Goal: Information Seeking & Learning: Learn about a topic

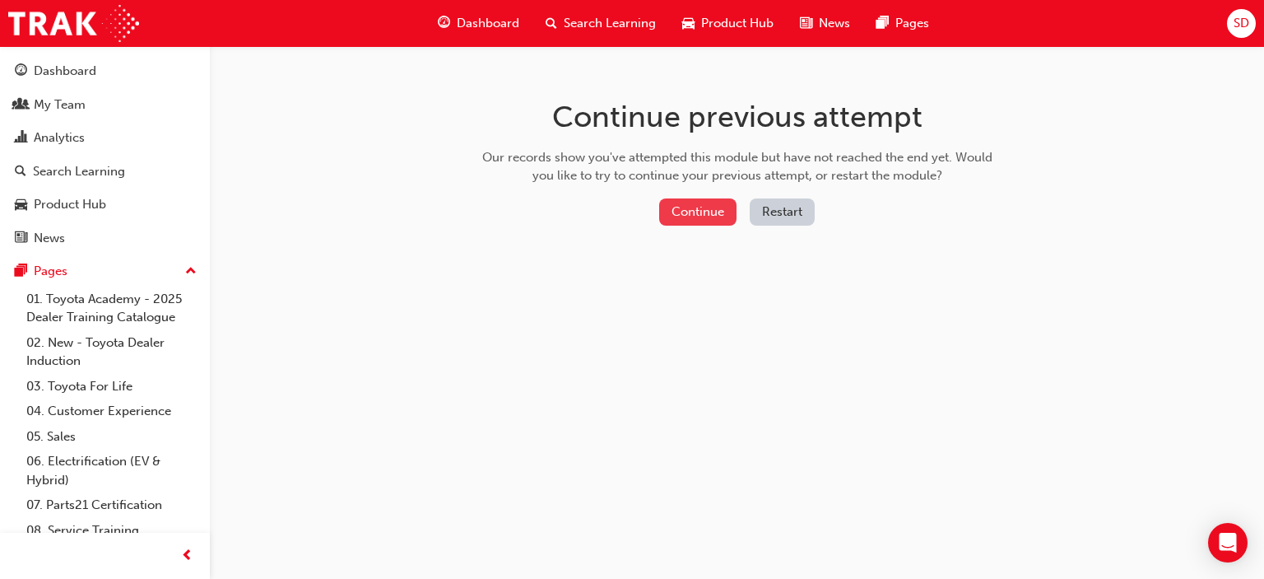
click at [714, 206] on button "Continue" at bounding box center [697, 211] width 77 height 27
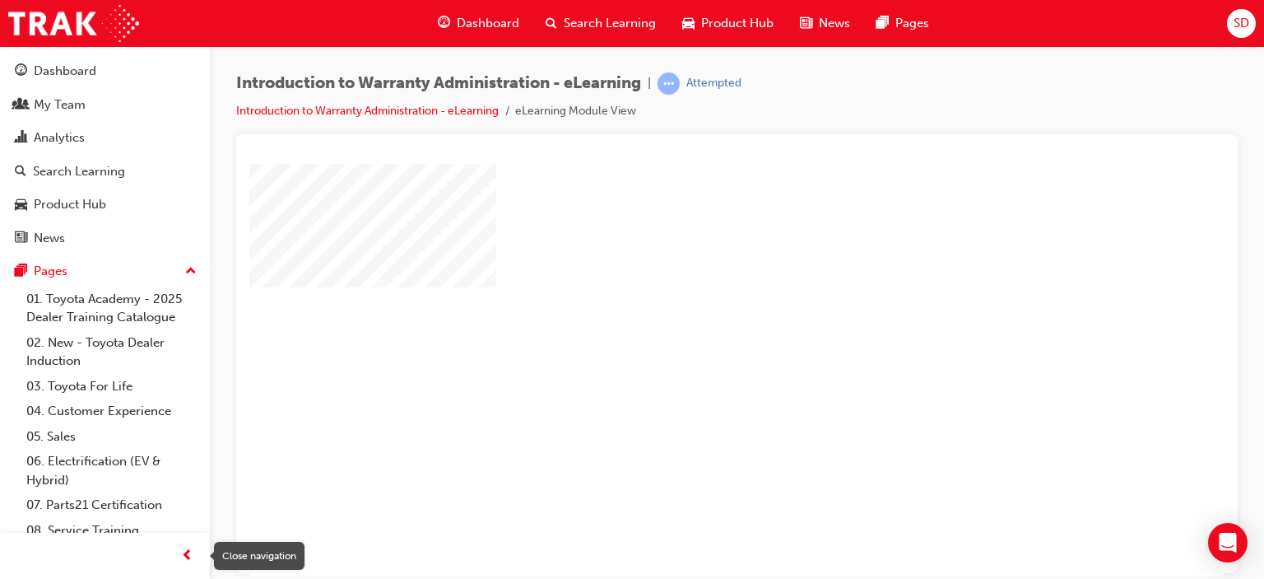
click at [184, 558] on span "prev-icon" at bounding box center [187, 556] width 12 height 21
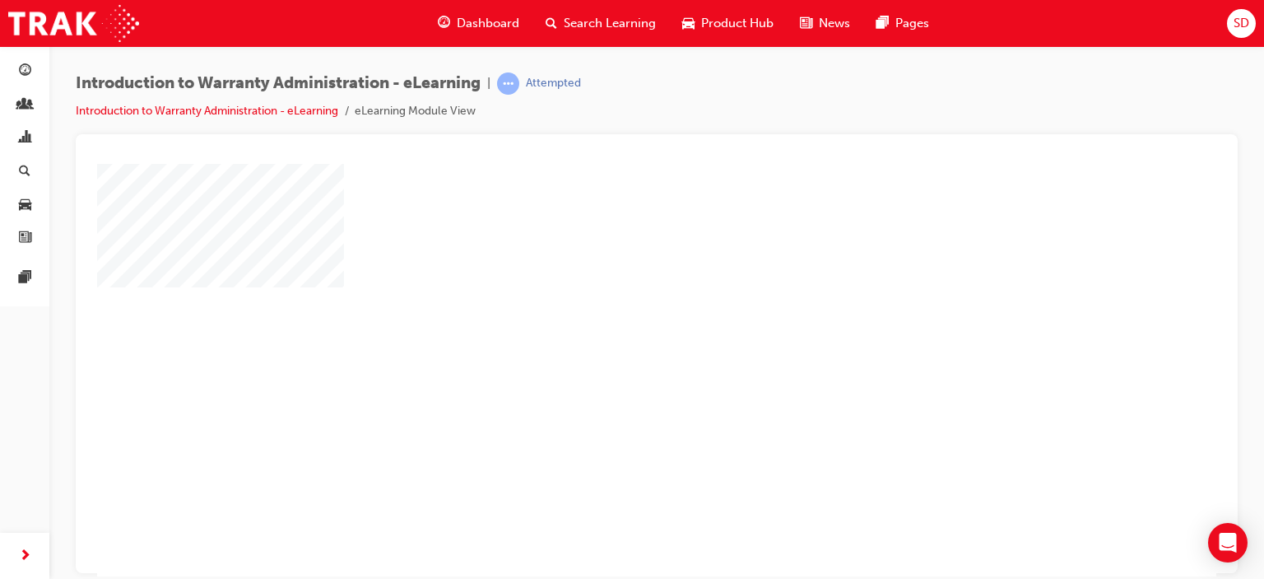
click at [609, 322] on div "play" at bounding box center [609, 322] width 0 height 0
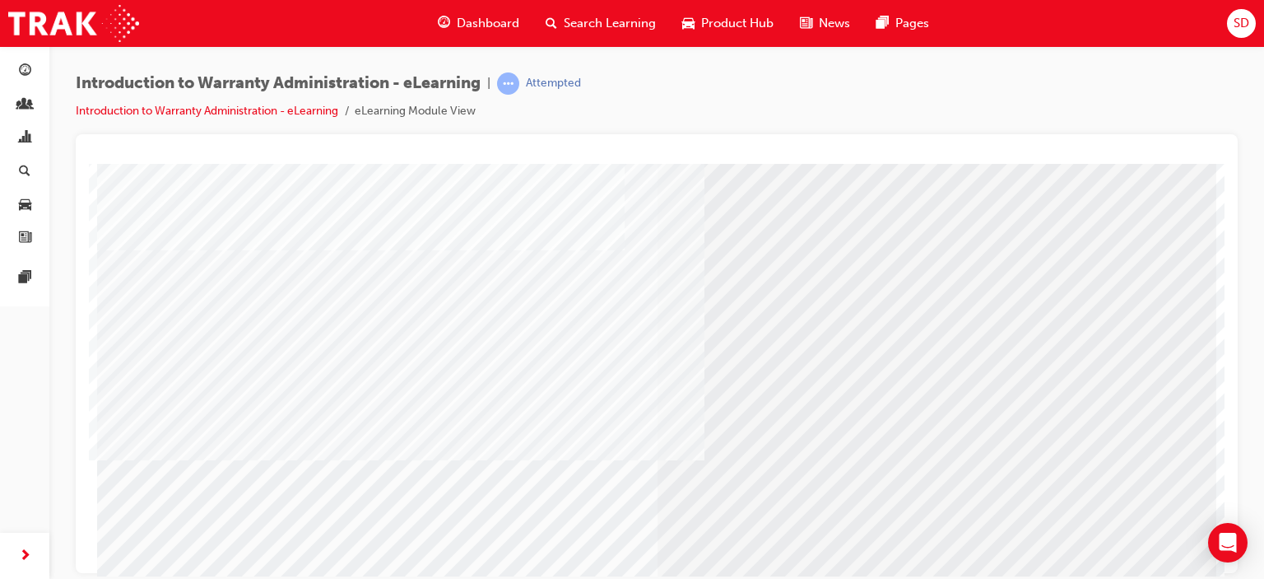
scroll to position [218, 0]
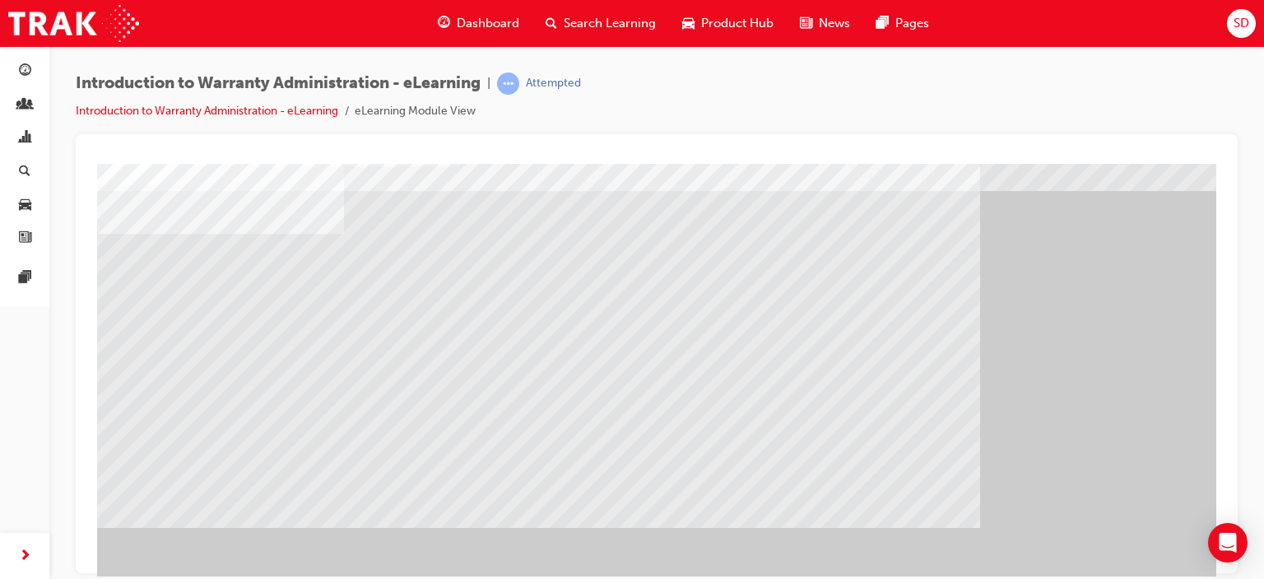
scroll to position [0, 0]
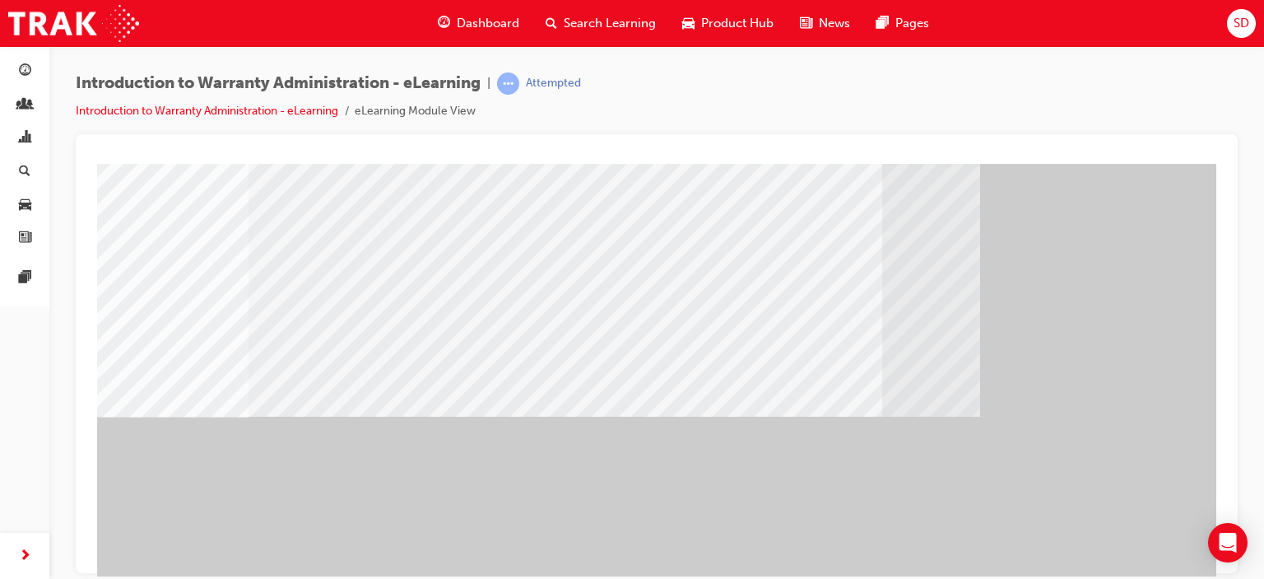
scroll to position [218, 0]
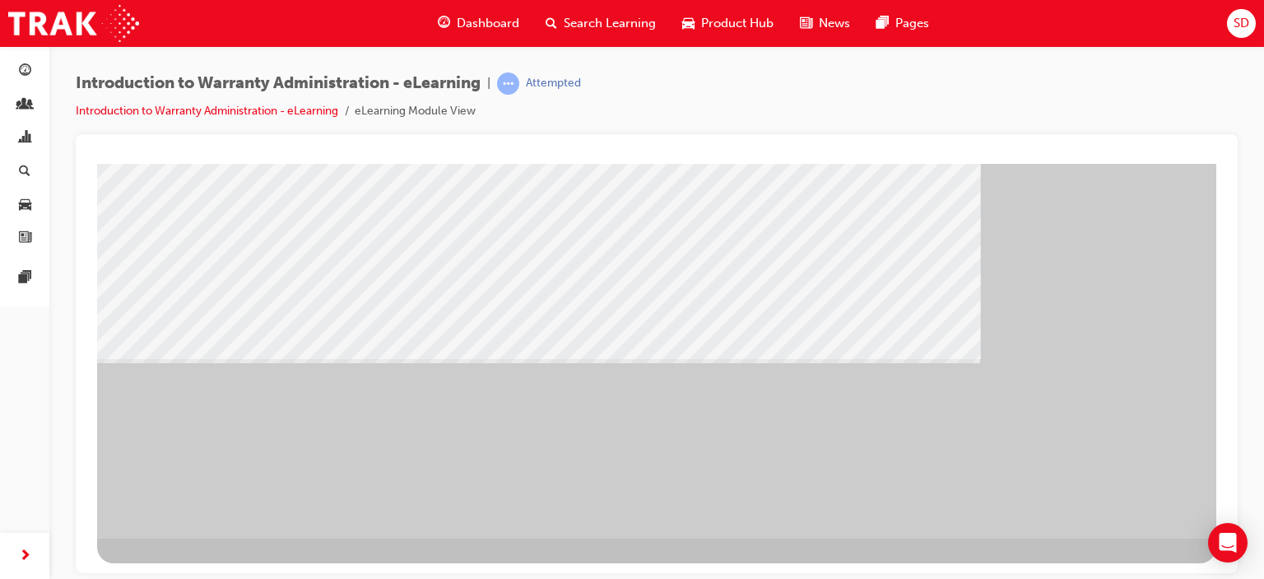
scroll to position [0, 0]
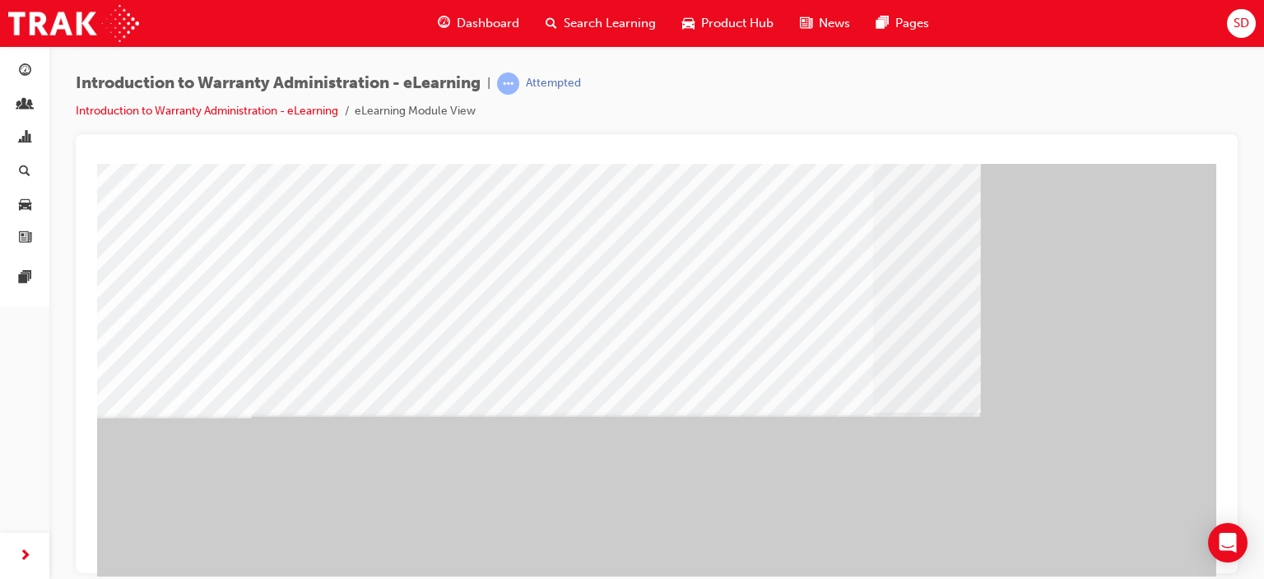
scroll to position [218, 0]
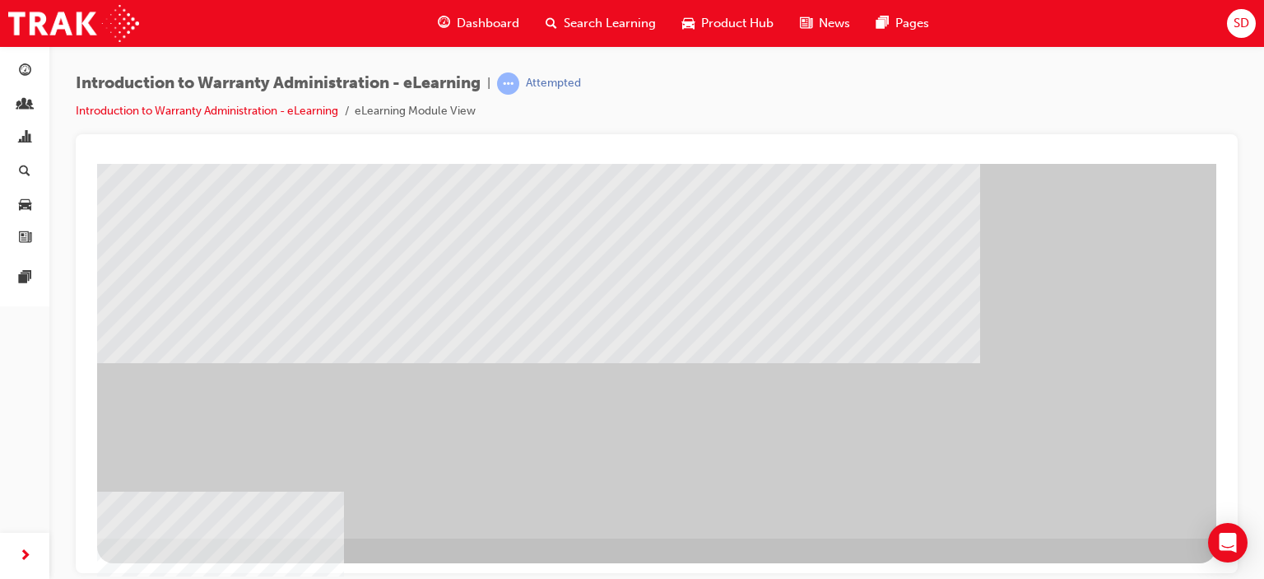
scroll to position [0, 0]
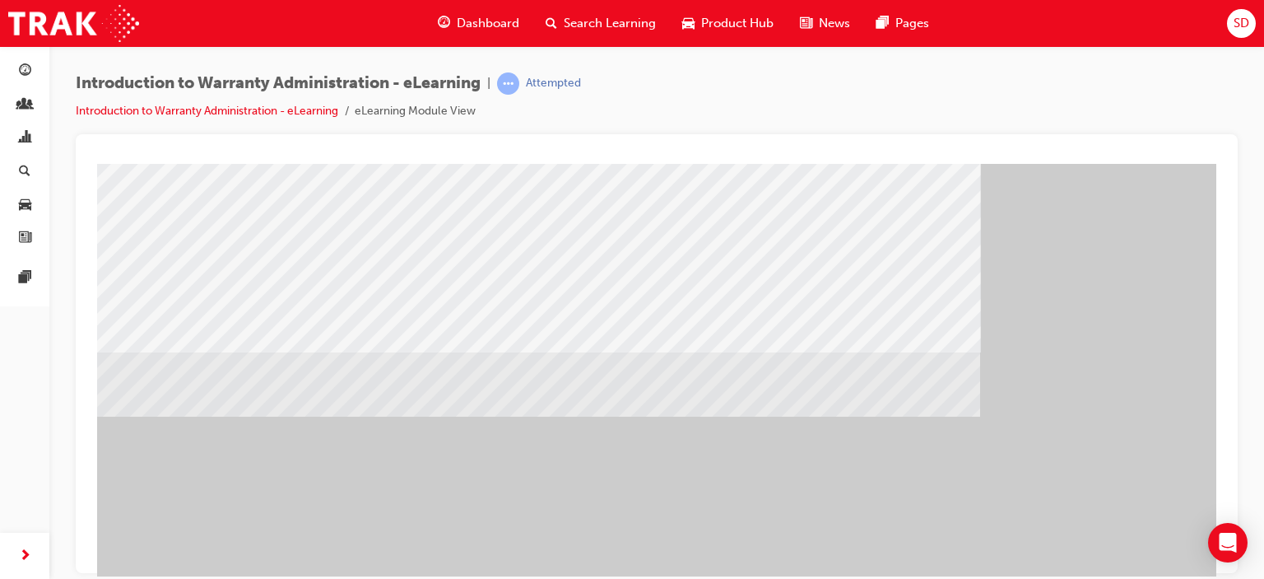
scroll to position [218, 0]
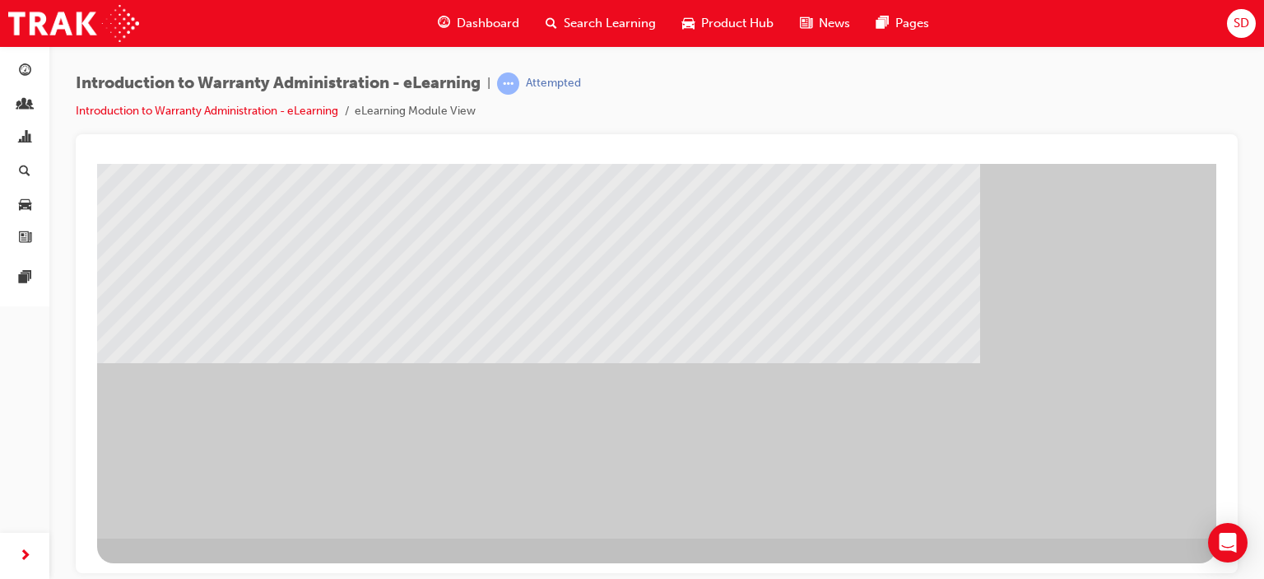
scroll to position [53, 0]
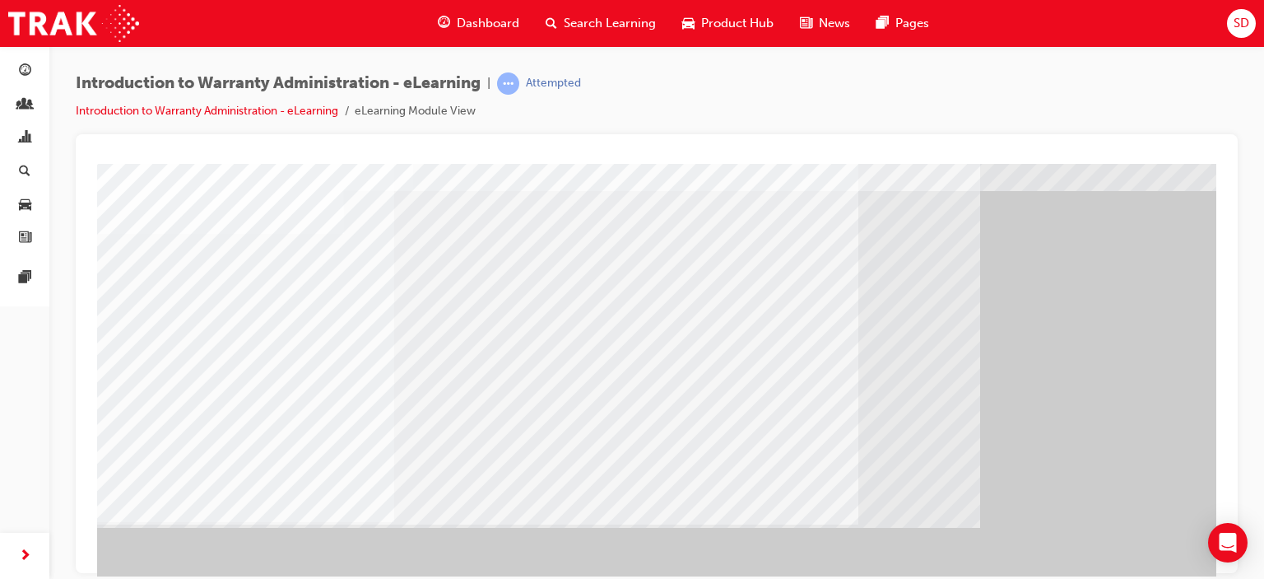
scroll to position [218, 0]
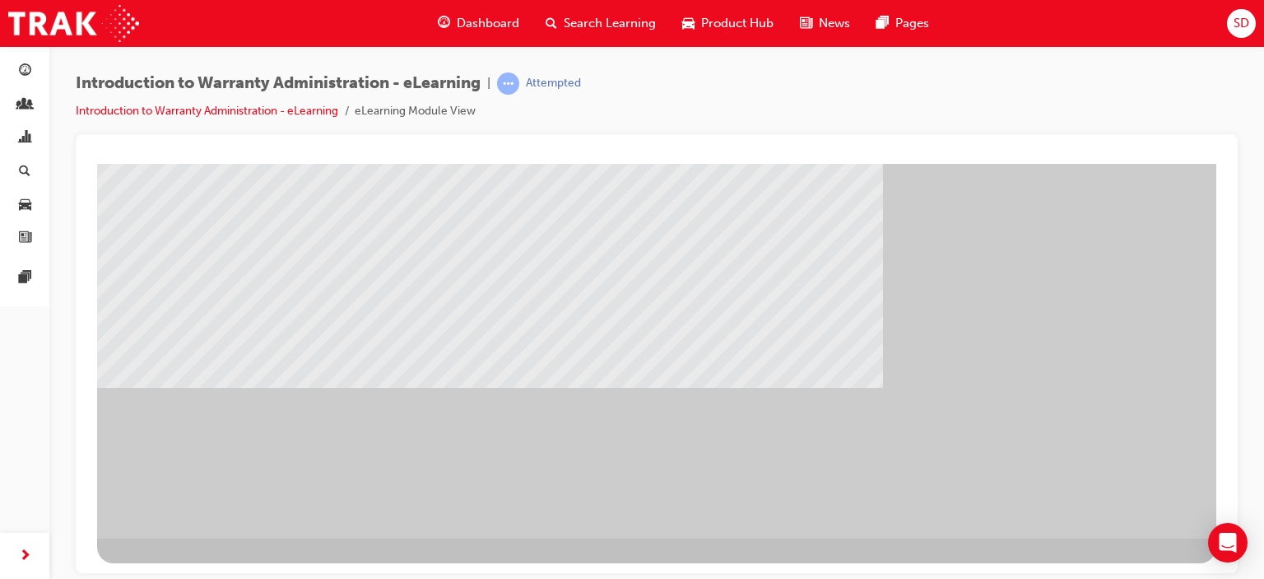
scroll to position [0, 0]
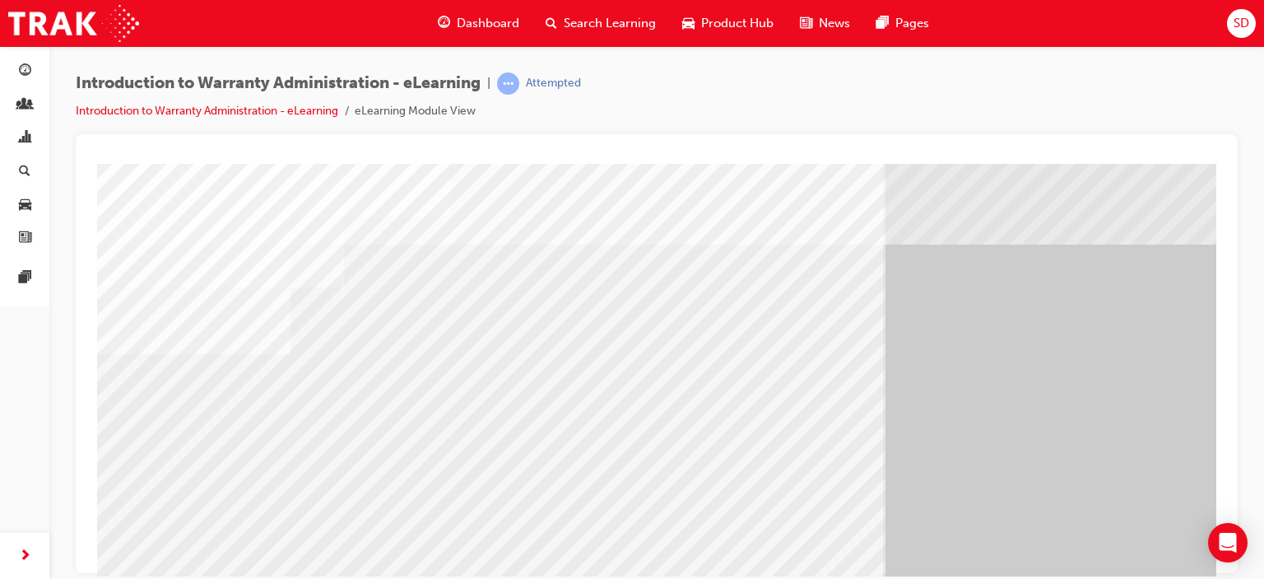
scroll to position [218, 0]
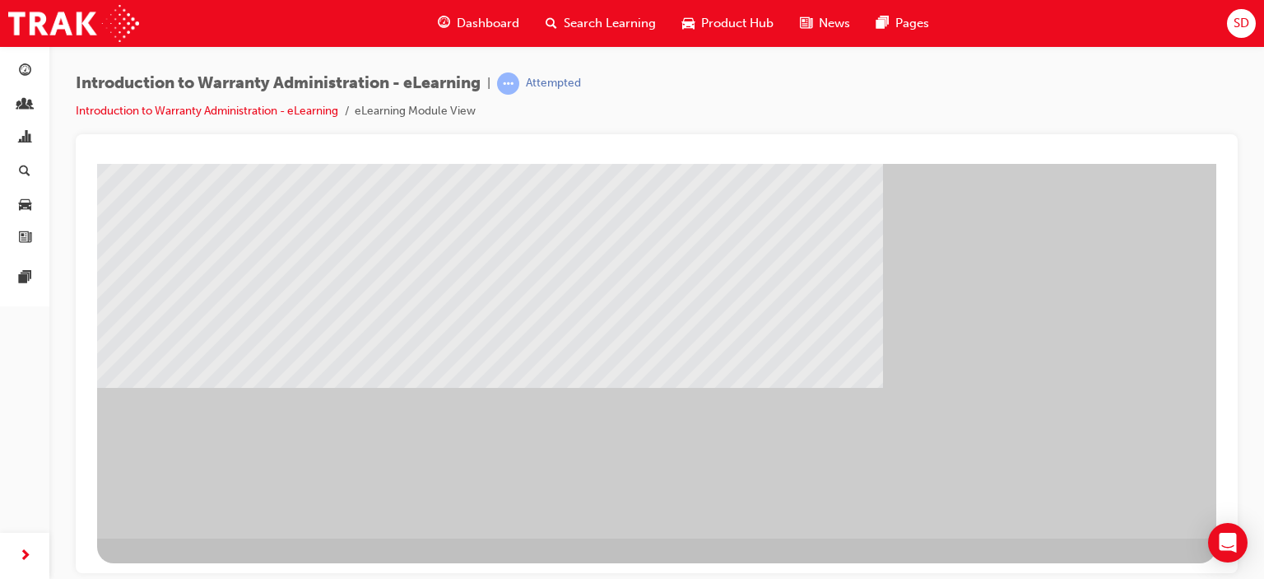
scroll to position [0, 0]
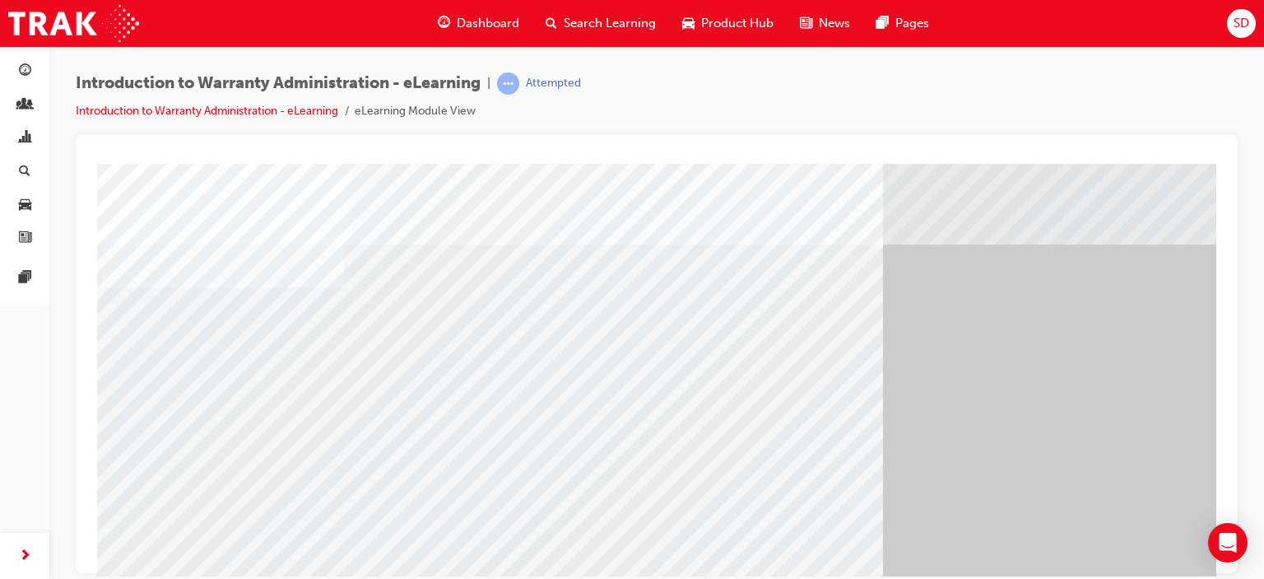
scroll to position [218, 0]
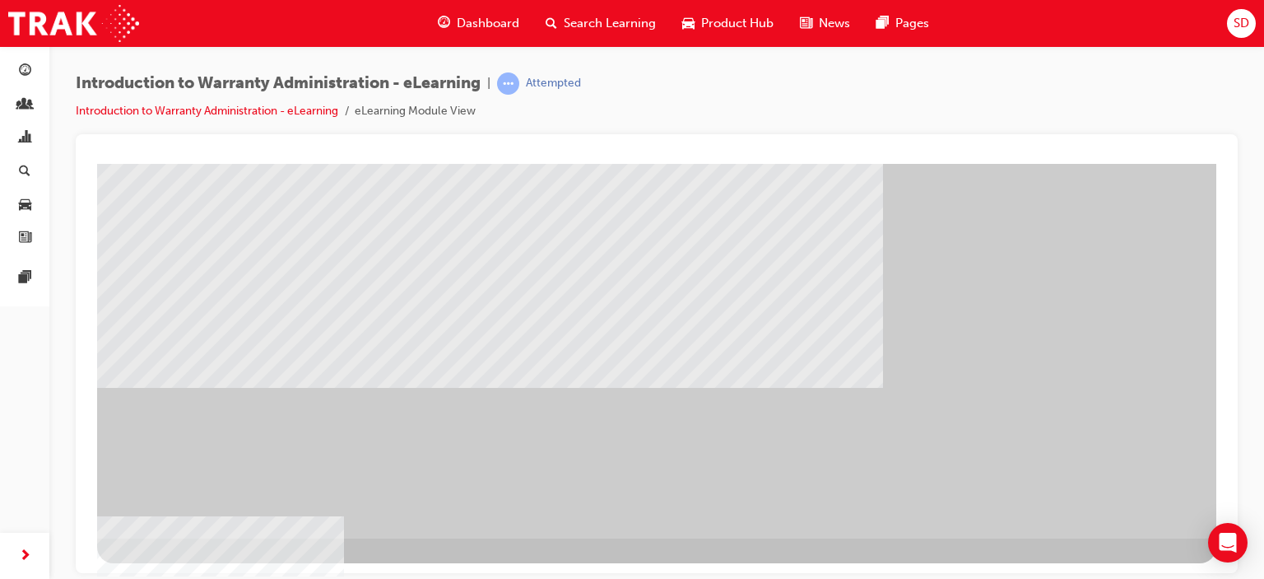
scroll to position [0, 0]
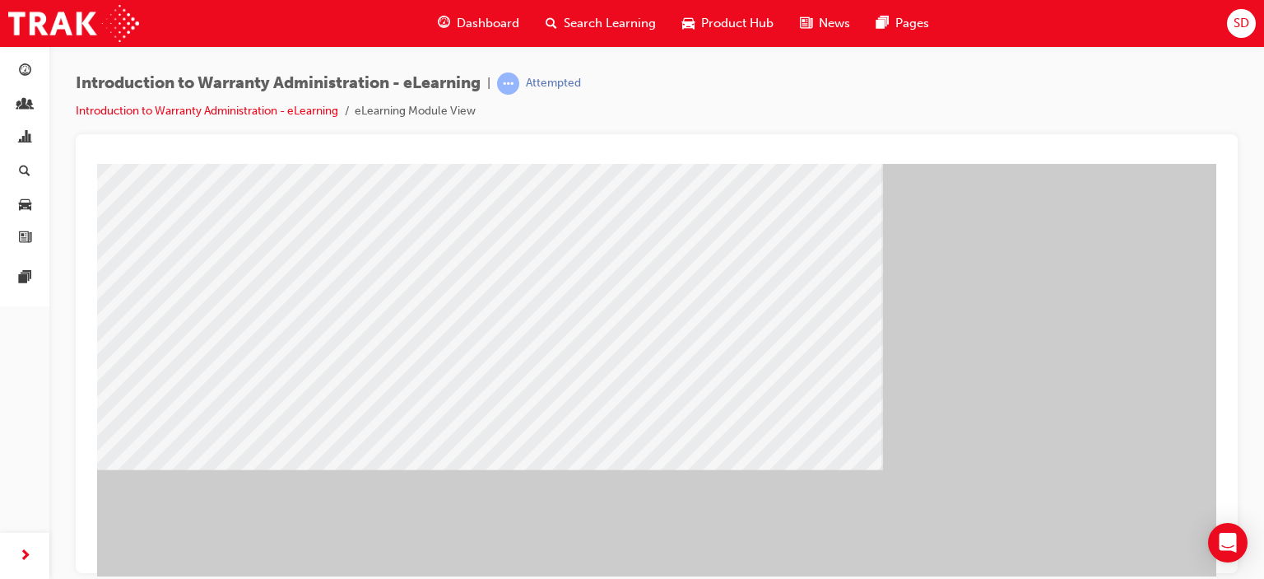
scroll to position [218, 0]
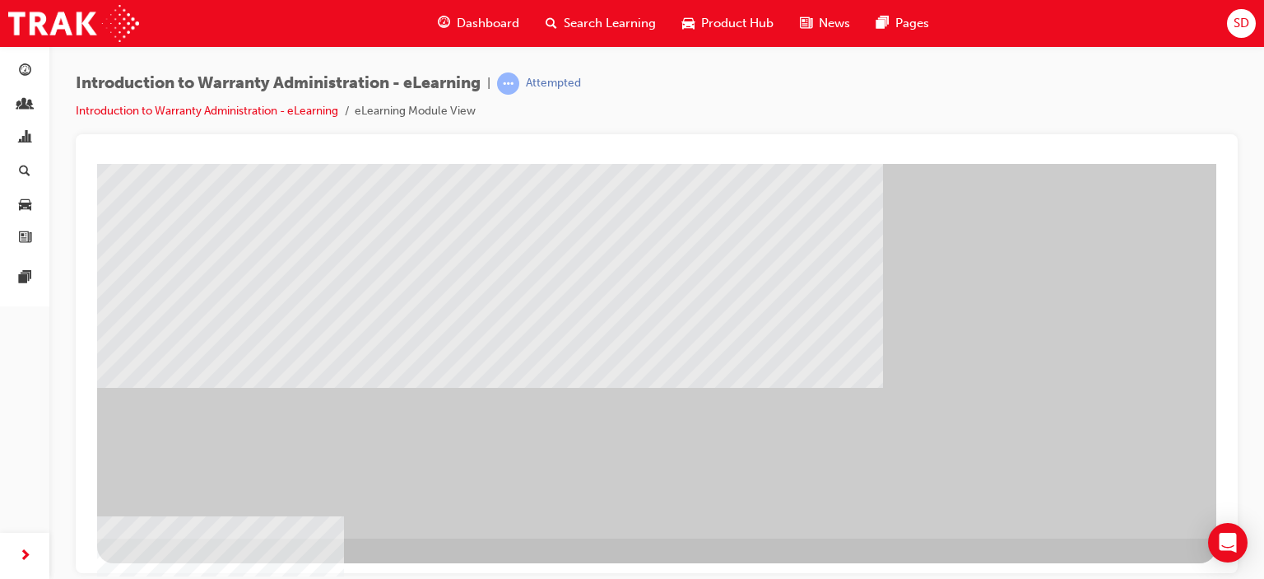
scroll to position [0, 0]
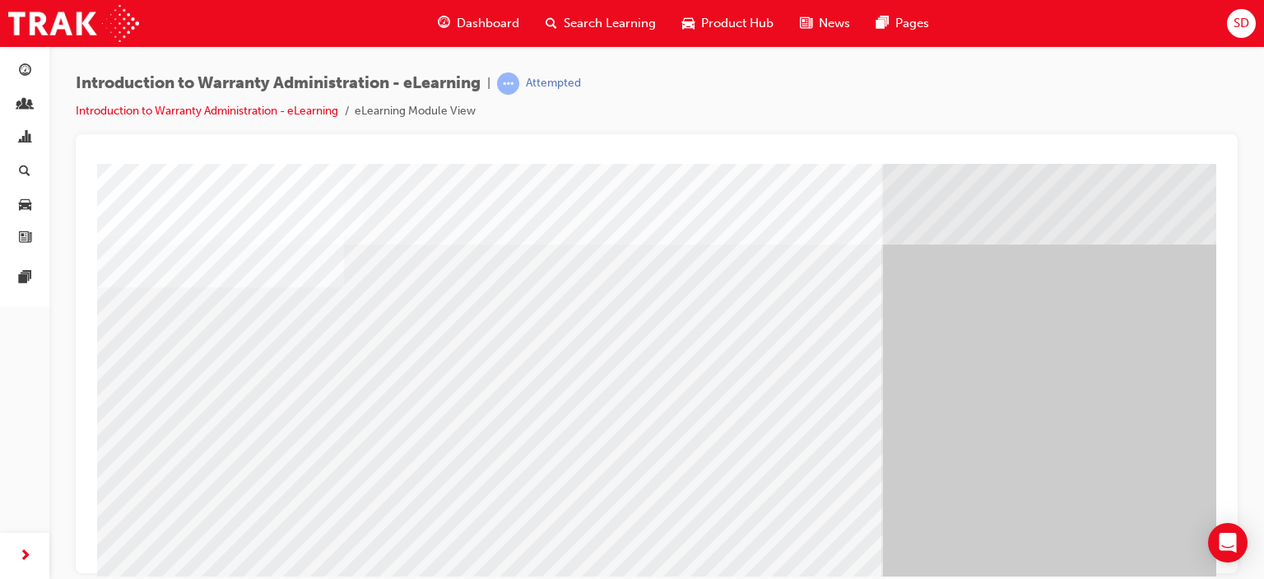
scroll to position [218, 0]
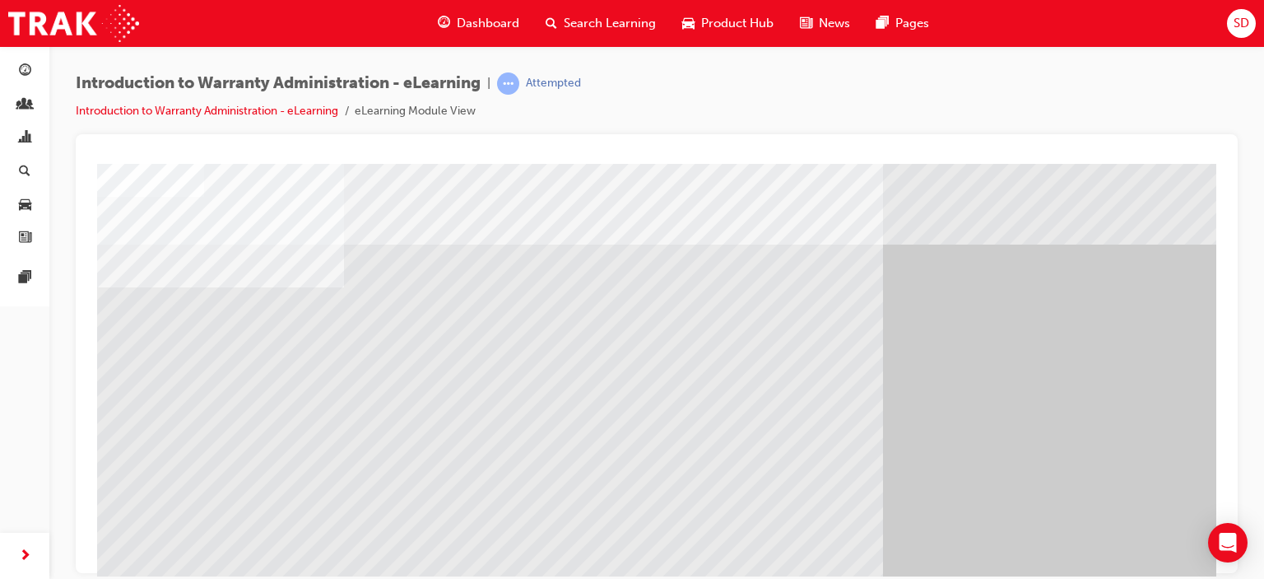
scroll to position [82, 0]
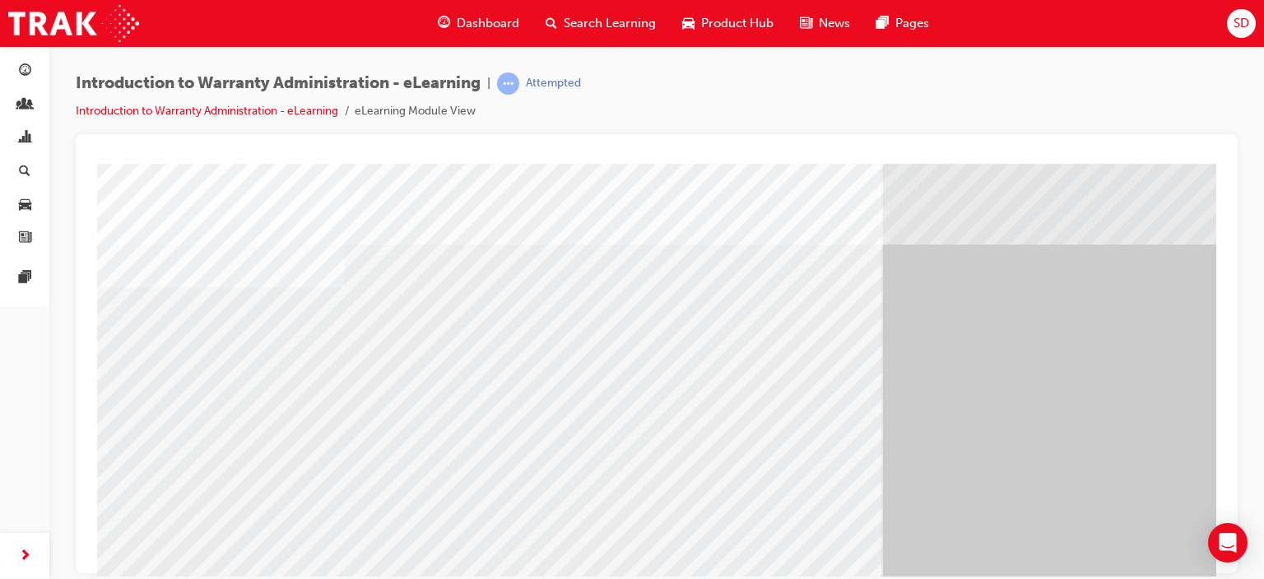
scroll to position [218, 0]
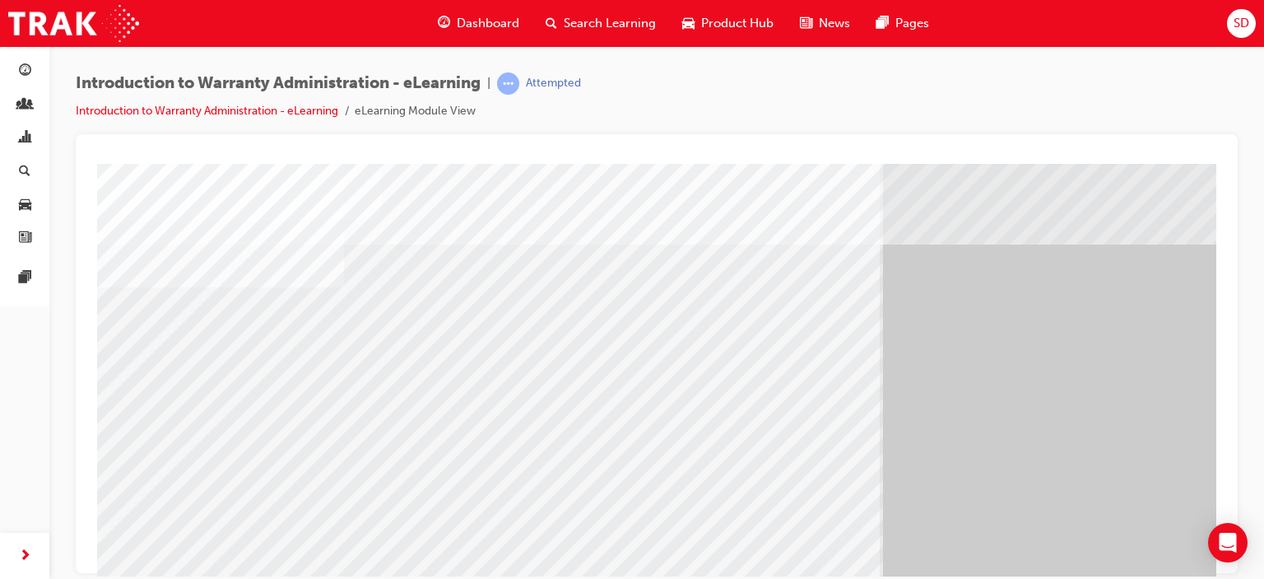
scroll to position [218, 0]
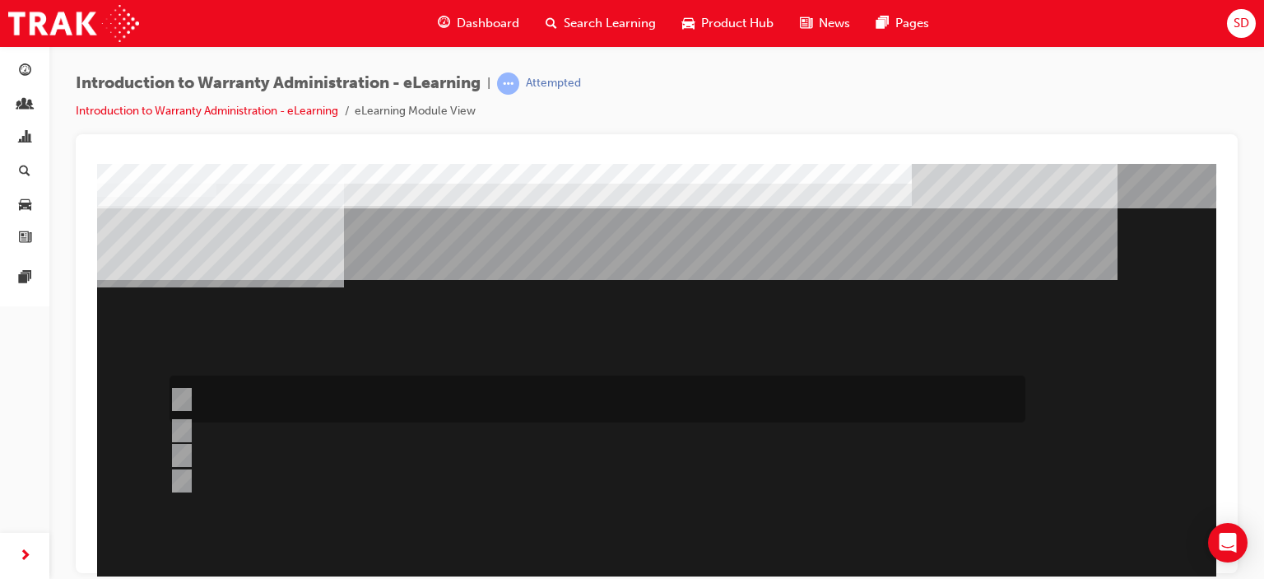
click at [221, 389] on div at bounding box center [593, 398] width 856 height 47
radio input "true"
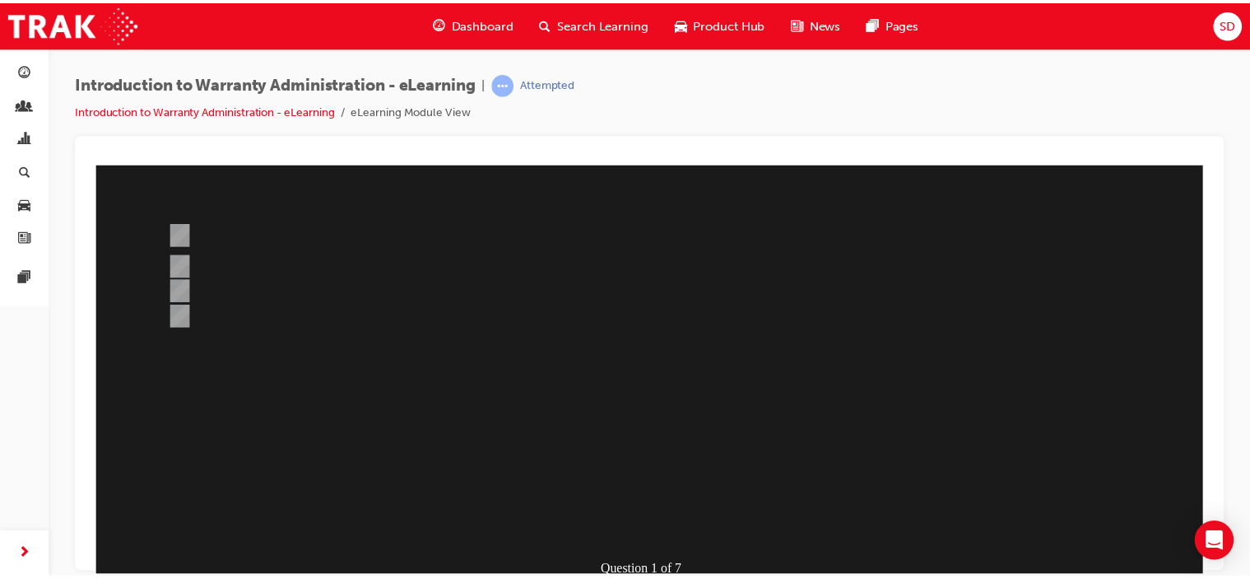
scroll to position [218, 0]
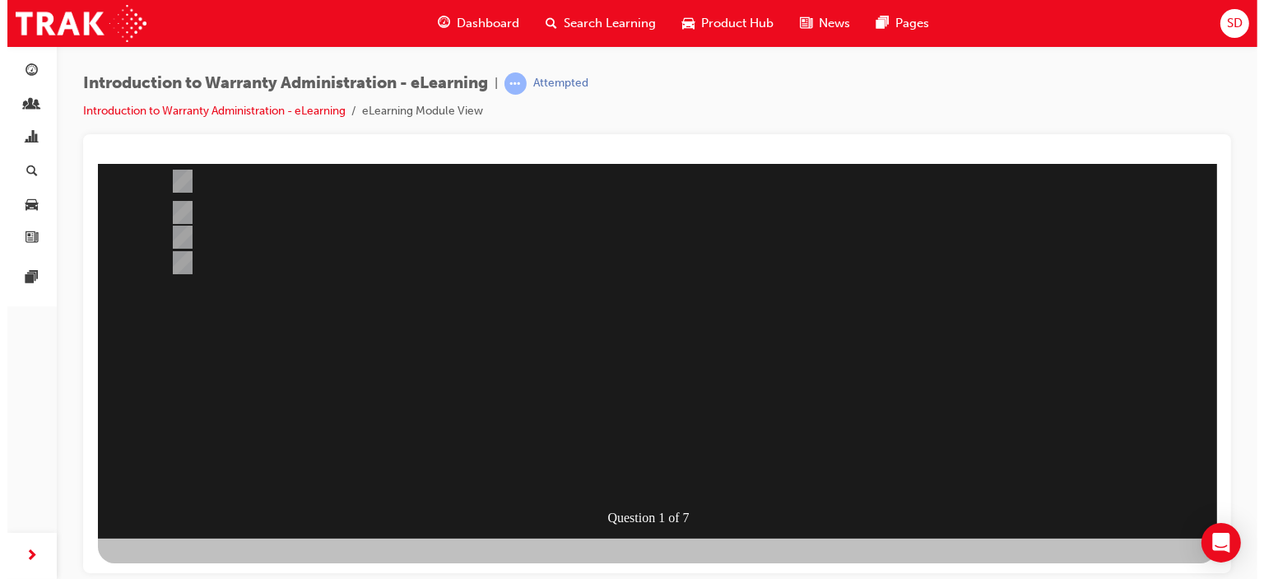
scroll to position [0, 0]
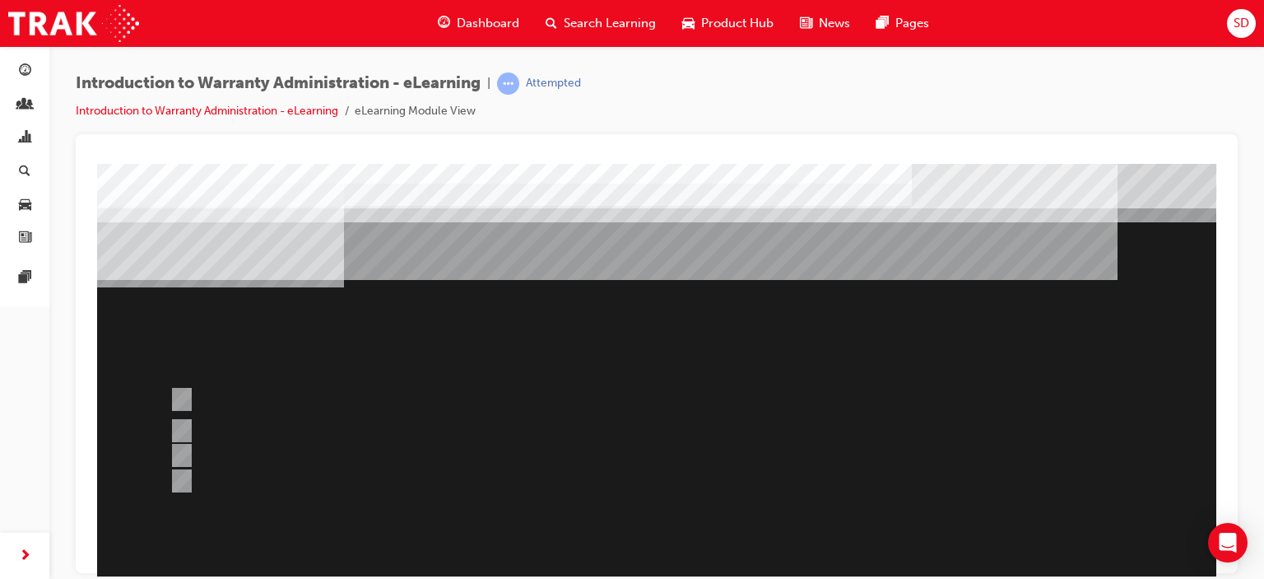
click at [186, 396] on div at bounding box center [656, 459] width 1119 height 593
